Goal: Task Accomplishment & Management: Complete application form

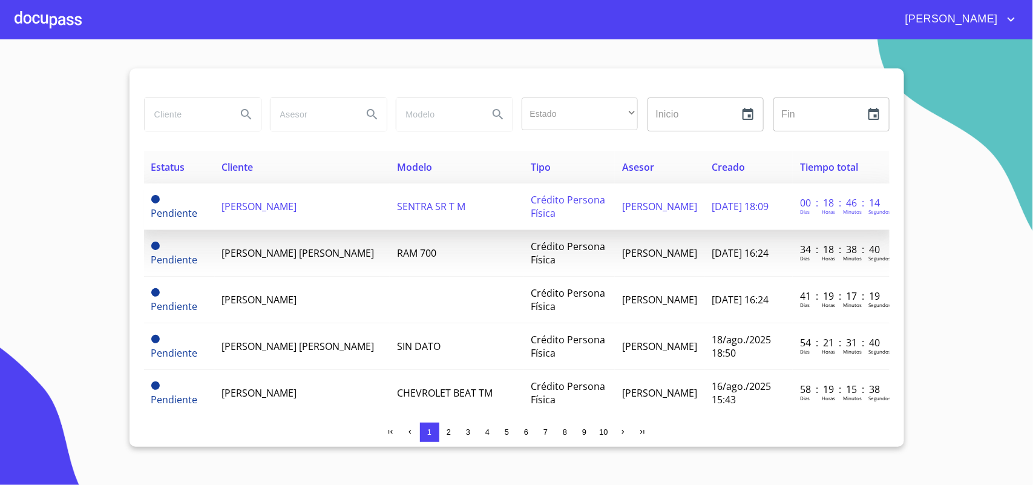
click at [303, 215] on td "[PERSON_NAME]" at bounding box center [303, 206] width 176 height 47
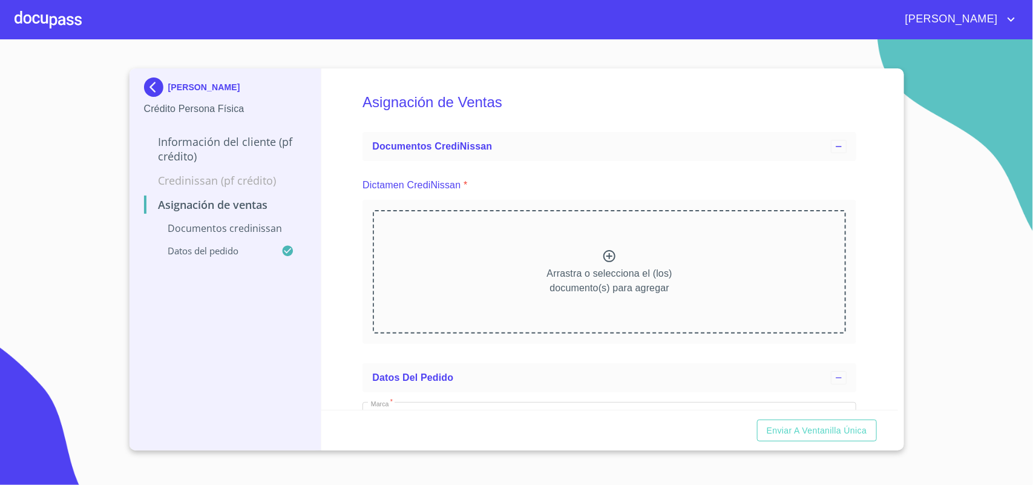
click at [53, 22] on div at bounding box center [48, 19] width 67 height 39
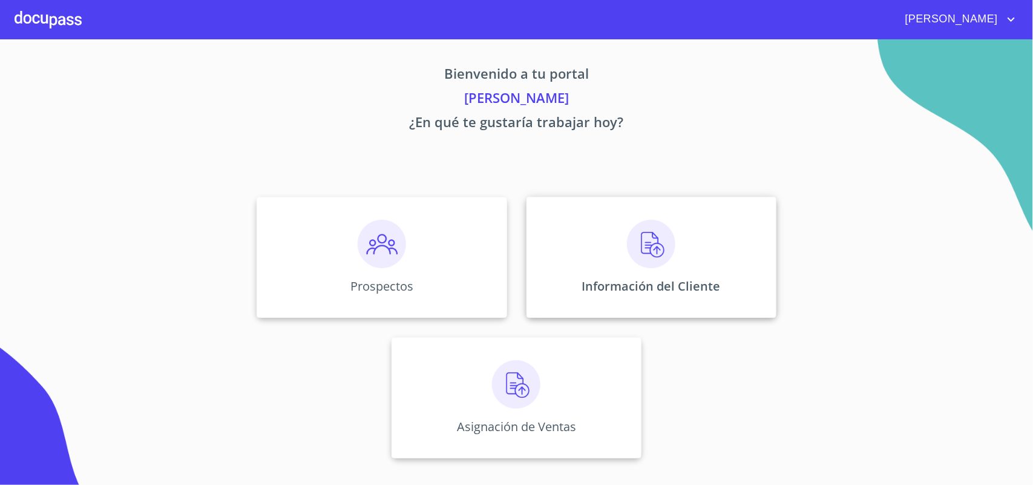
click at [703, 255] on div "Información del Cliente" at bounding box center [652, 257] width 250 height 121
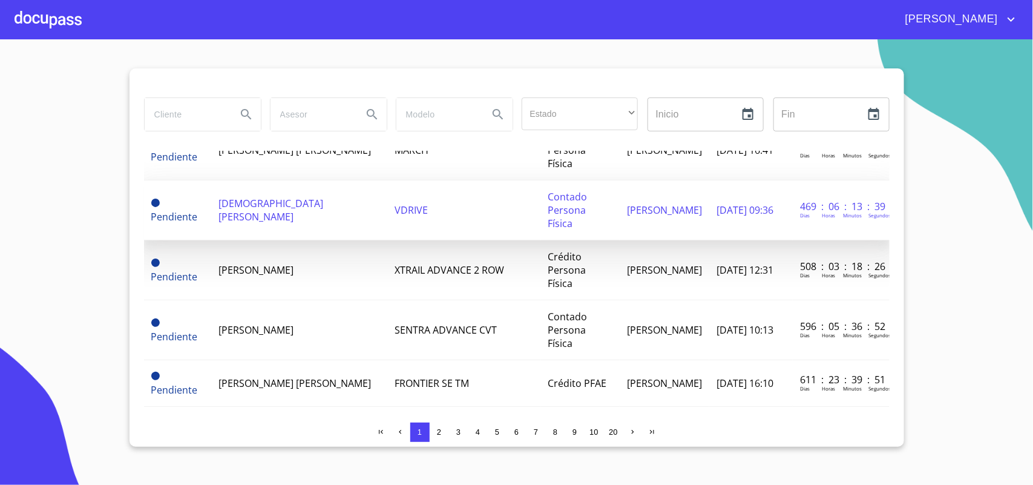
scroll to position [985, 0]
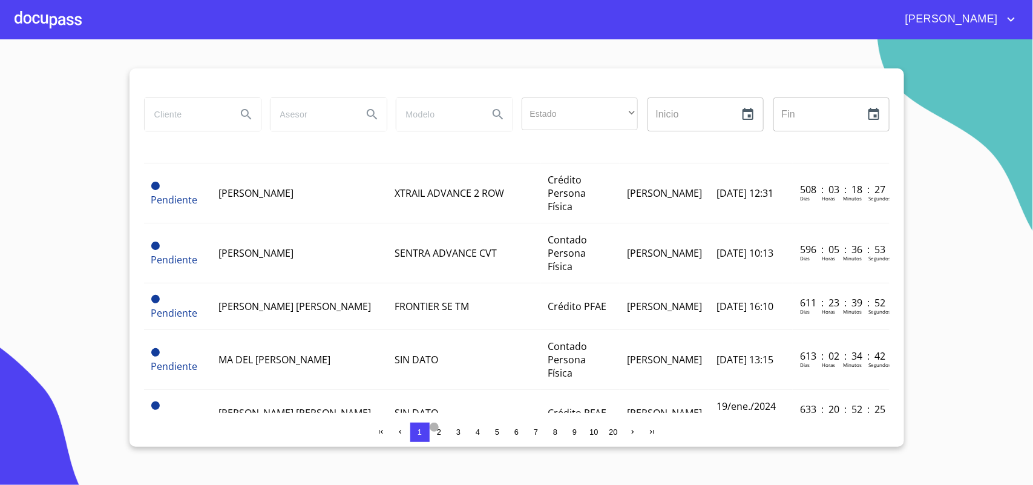
click at [440, 433] on span "2" at bounding box center [439, 431] width 4 height 9
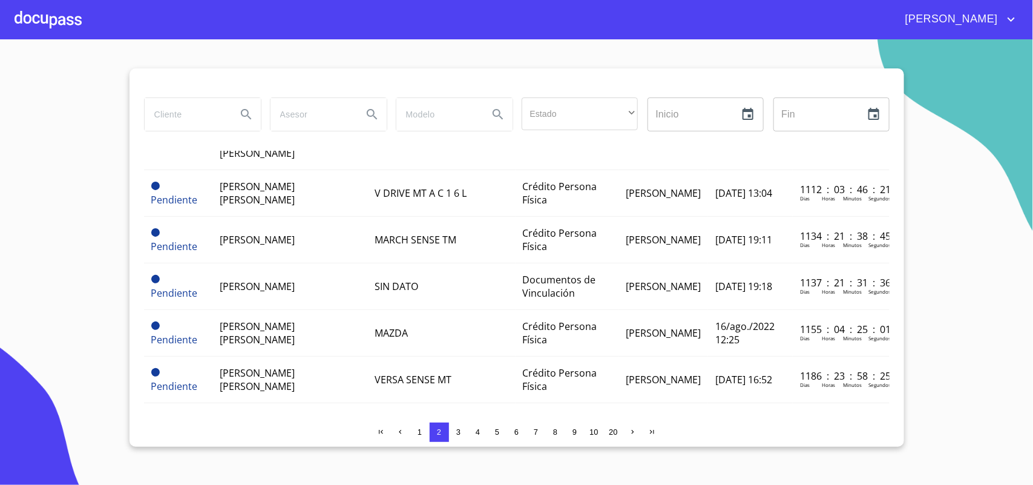
click at [459, 433] on span "3" at bounding box center [458, 431] width 4 height 9
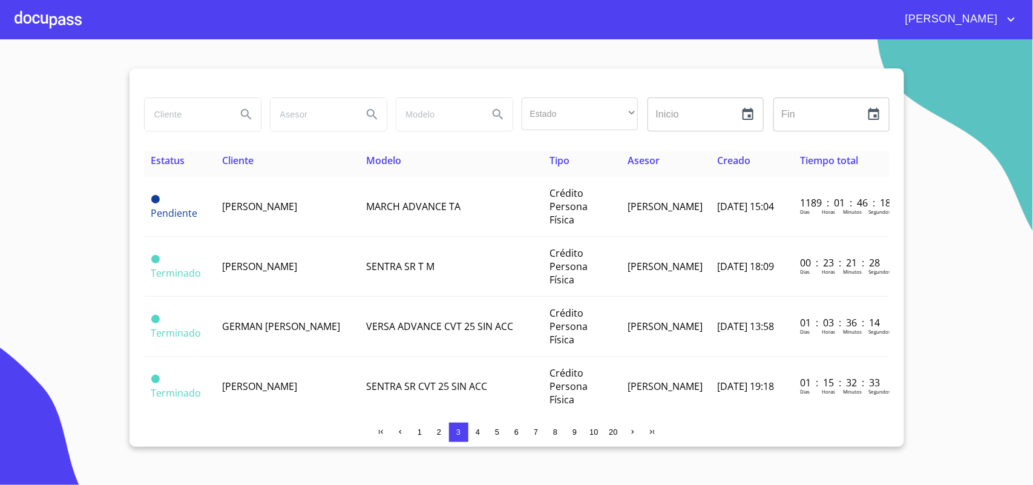
scroll to position [0, 0]
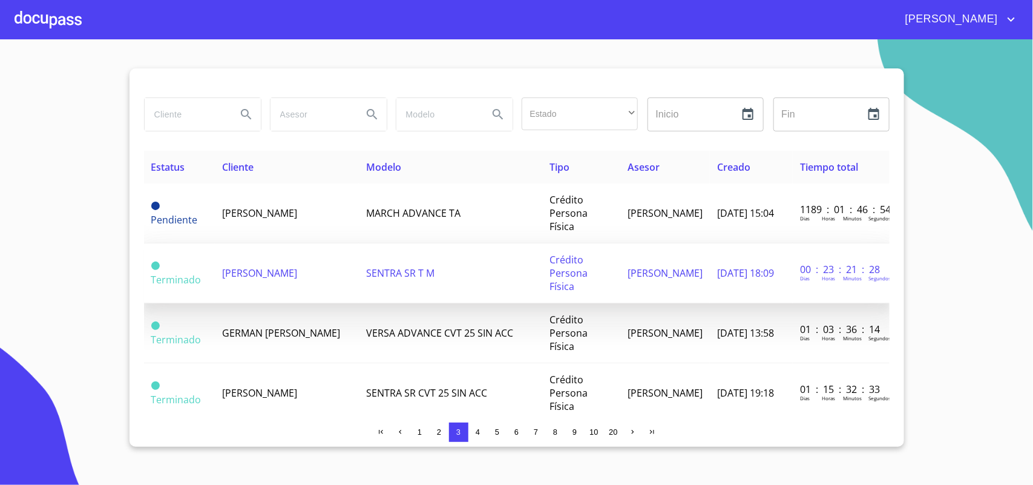
click at [246, 266] on span "[PERSON_NAME]" at bounding box center [259, 272] width 75 height 13
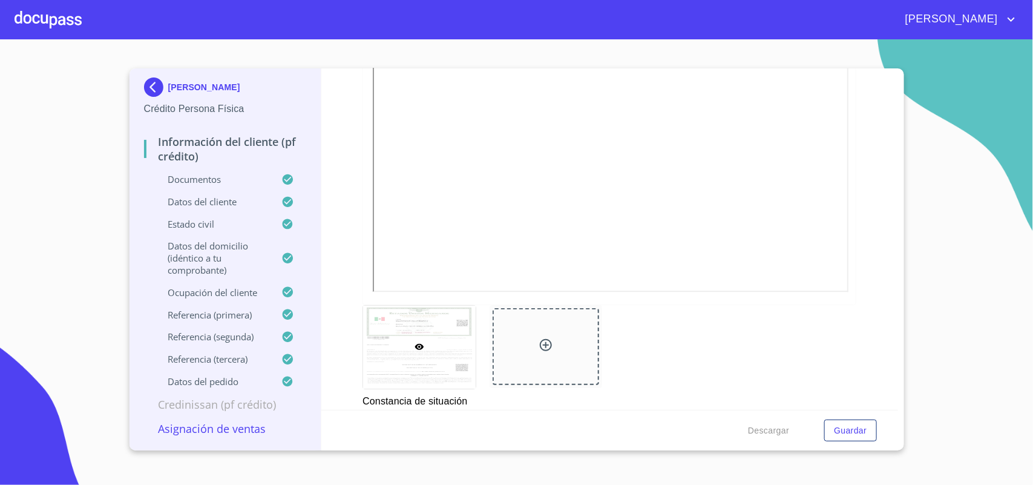
scroll to position [4089, 0]
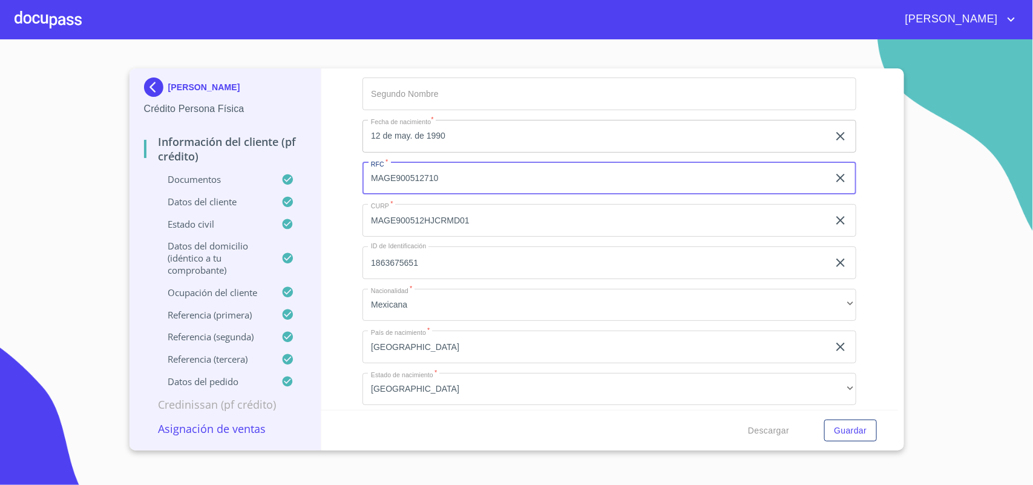
drag, startPoint x: 451, startPoint y: 177, endPoint x: 274, endPoint y: 168, distance: 177.0
click at [274, 168] on div "[PERSON_NAME] Persona Física Información del cliente (PF crédito) Documentos Da…" at bounding box center [514, 259] width 769 height 382
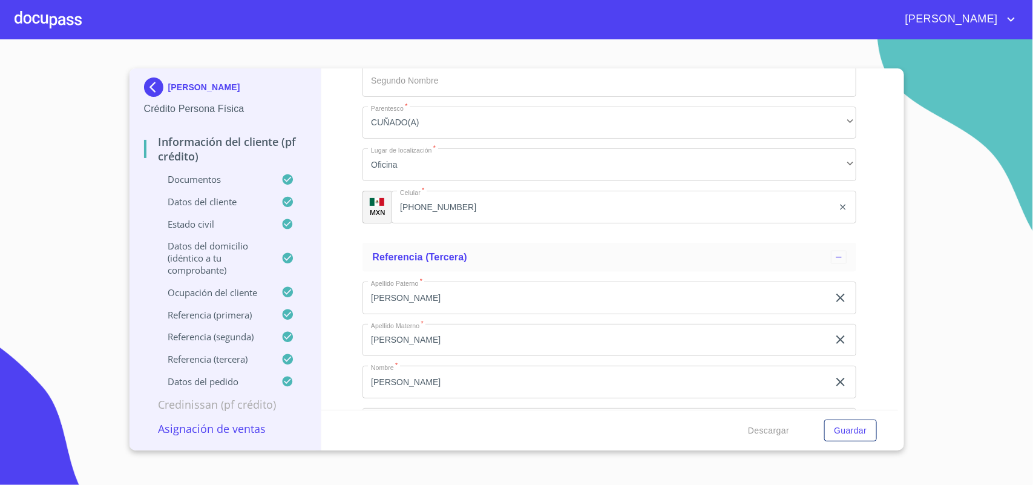
scroll to position [7371, 0]
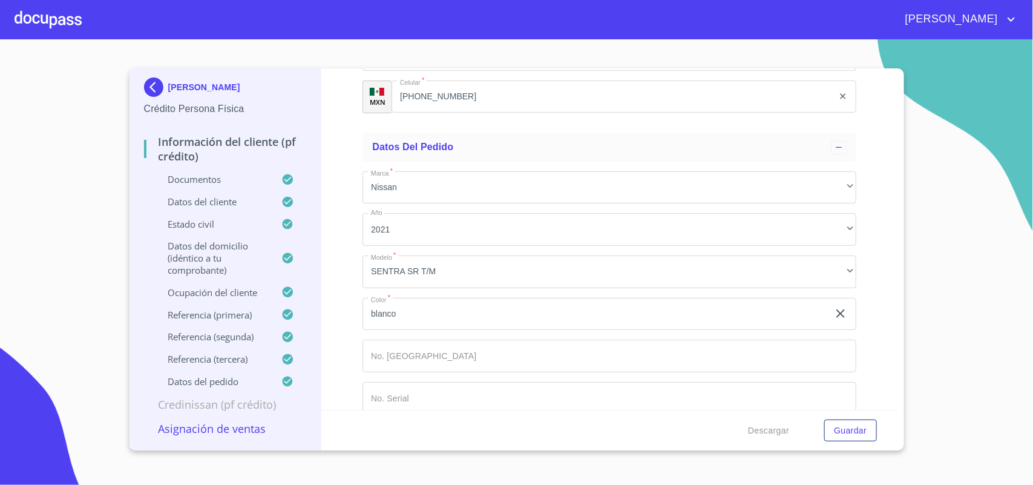
click at [59, 31] on div at bounding box center [48, 19] width 67 height 39
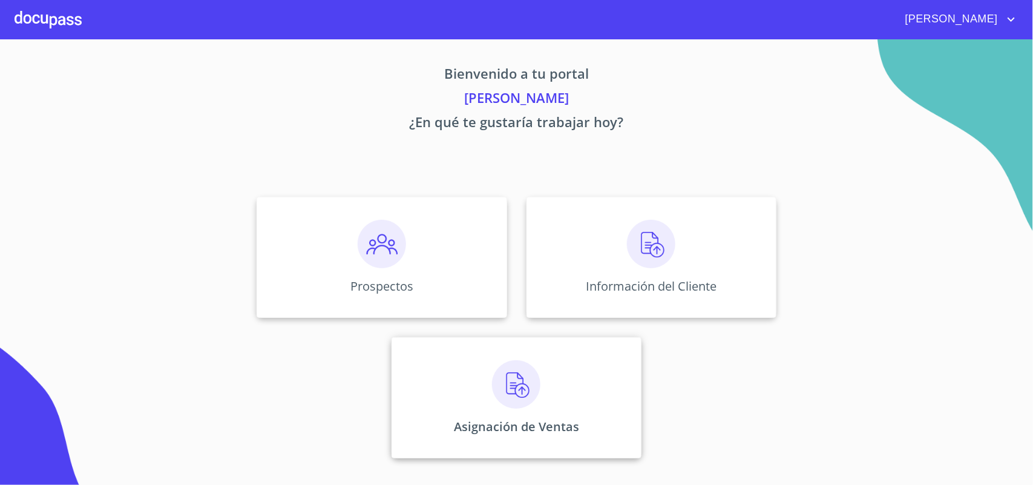
click at [553, 428] on p "Asignación de Ventas" at bounding box center [516, 426] width 125 height 16
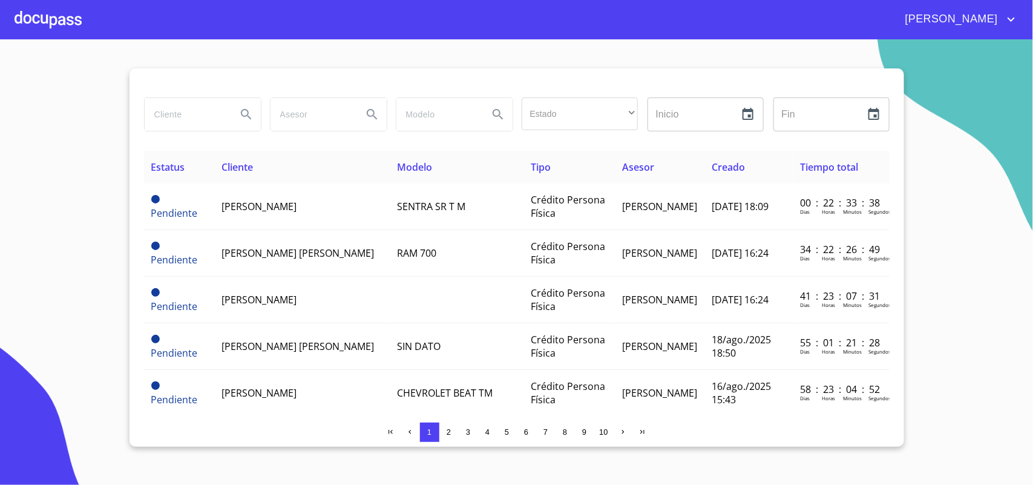
click at [44, 11] on div at bounding box center [48, 19] width 67 height 39
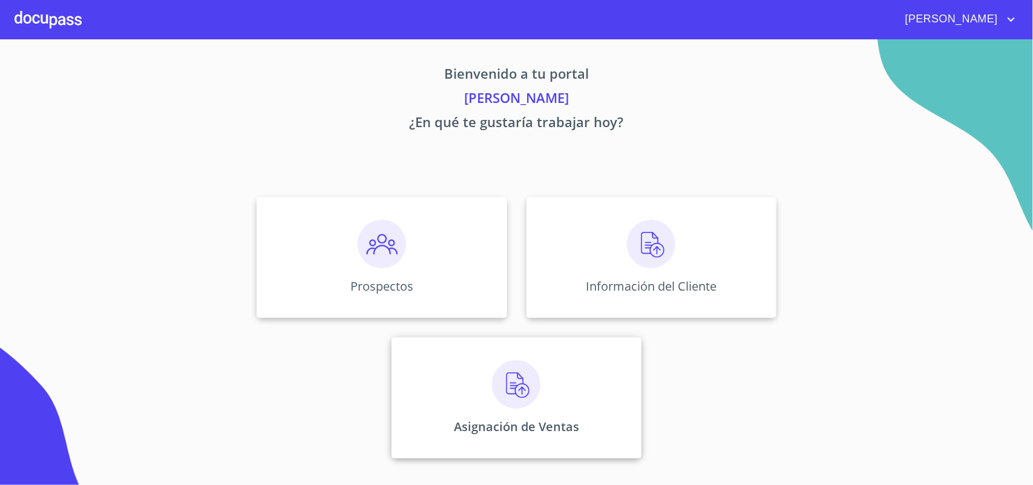
click at [590, 398] on div "Asignación de Ventas" at bounding box center [517, 397] width 250 height 121
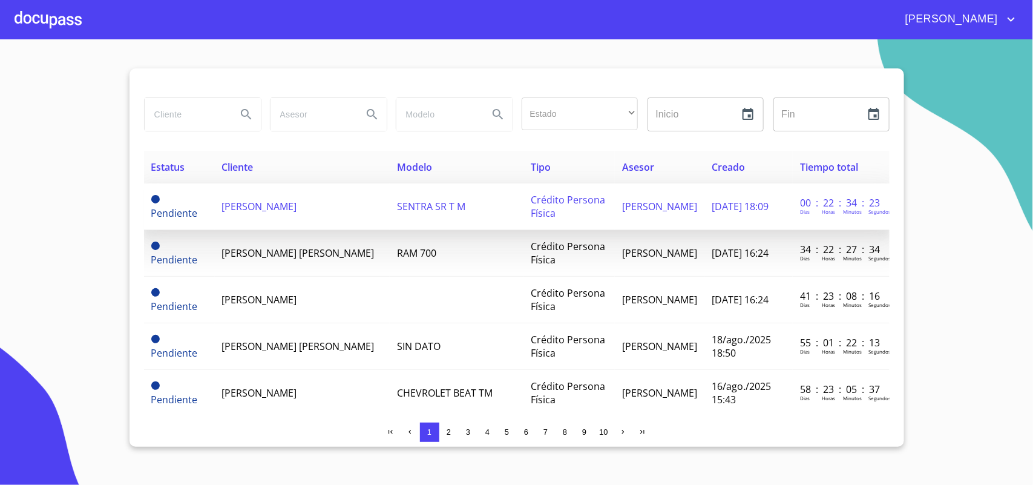
click at [390, 219] on td "SENTRA SR T M" at bounding box center [457, 206] width 134 height 47
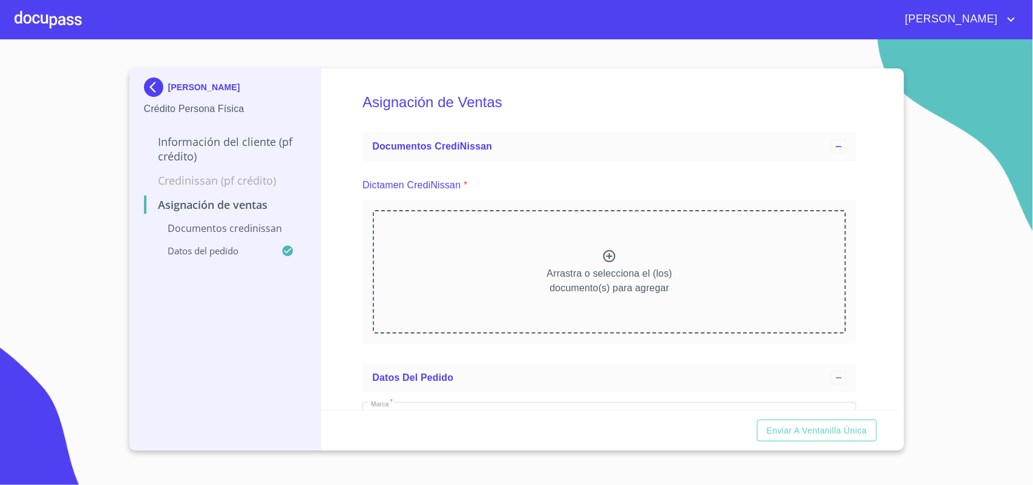
click at [572, 264] on div "Arrastra o selecciona el (los) documento(s) para agregar" at bounding box center [609, 271] width 473 height 123
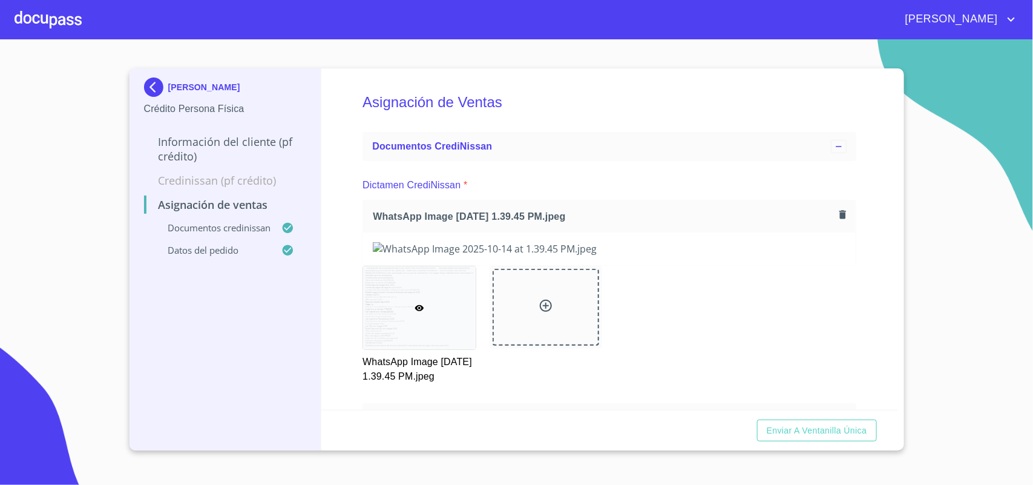
click at [348, 212] on div "Asignación de Ventas Documentos CrediNissan Dictamen CrediNissan * WhatsApp Ima…" at bounding box center [609, 238] width 577 height 341
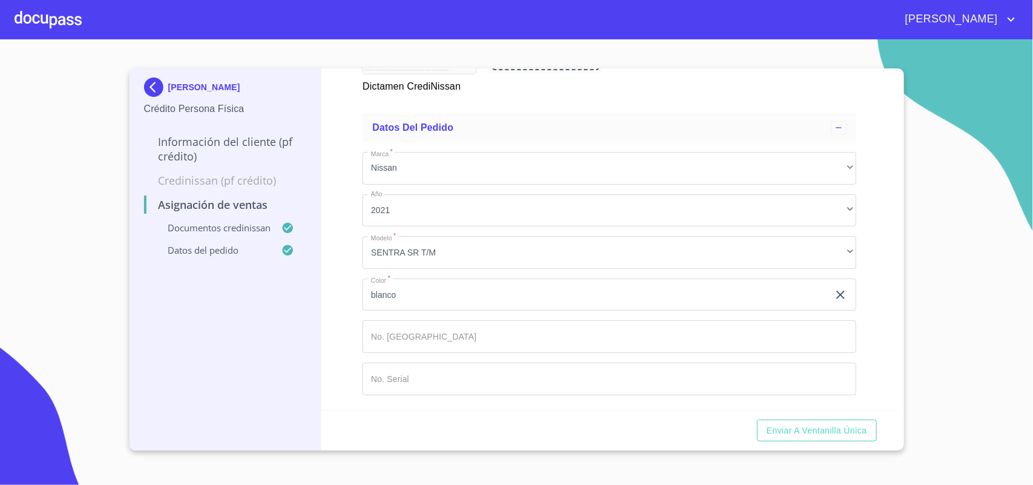
scroll to position [739, 0]
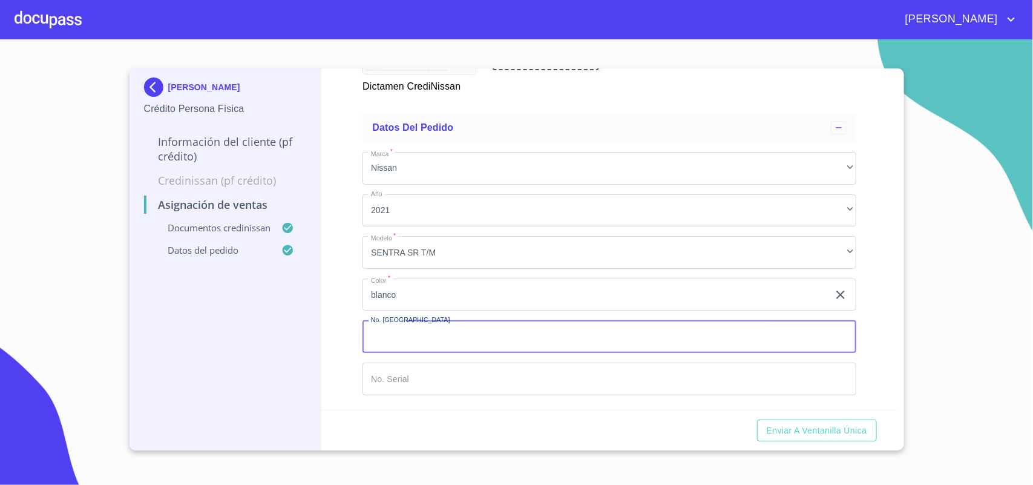
click at [400, 331] on input "Marca   *" at bounding box center [610, 336] width 494 height 33
type input "149822"
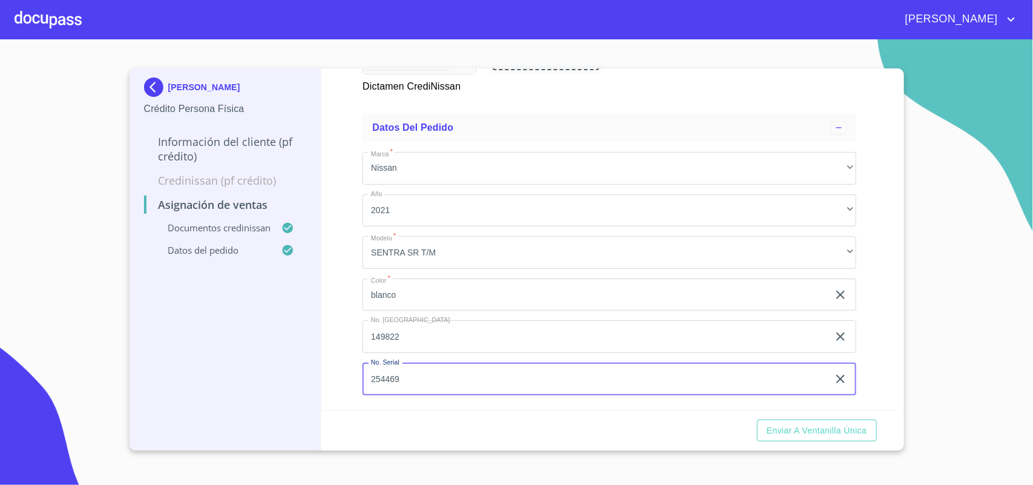
type input "254469"
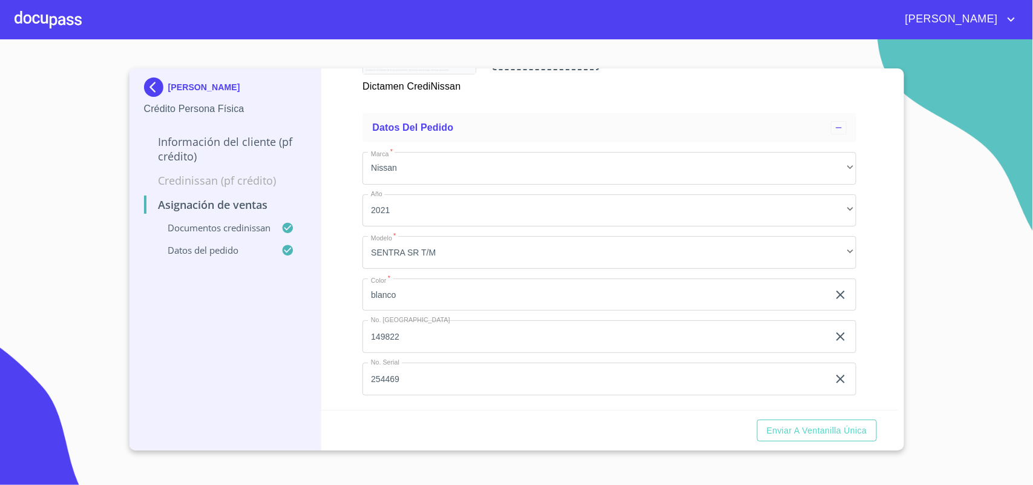
click at [347, 338] on div "Asignación de Ventas Documentos CrediNissan Dictamen CrediNissan * Dictamen Cre…" at bounding box center [609, 238] width 577 height 341
click at [812, 436] on span "Enviar a Ventanilla única" at bounding box center [817, 430] width 100 height 15
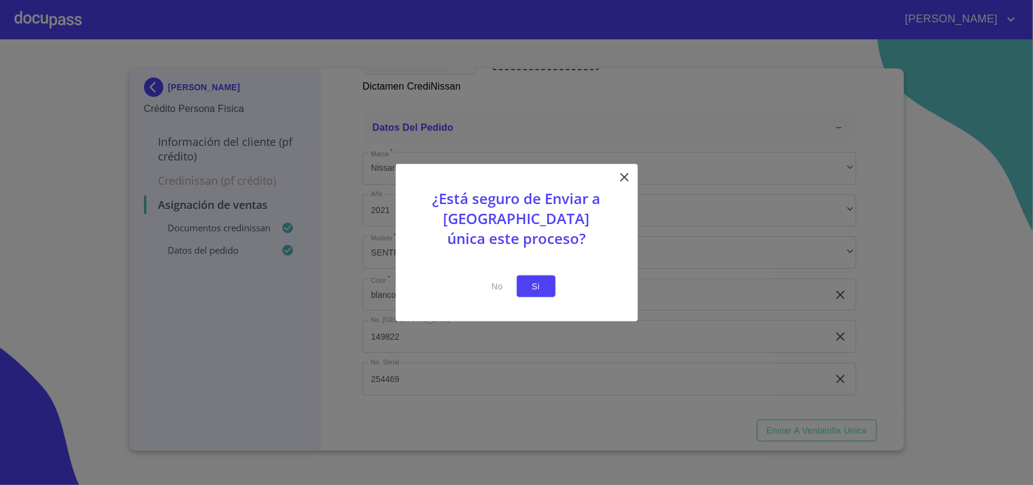
click at [543, 281] on span "Si" at bounding box center [536, 285] width 19 height 15
